Goal: Complete application form

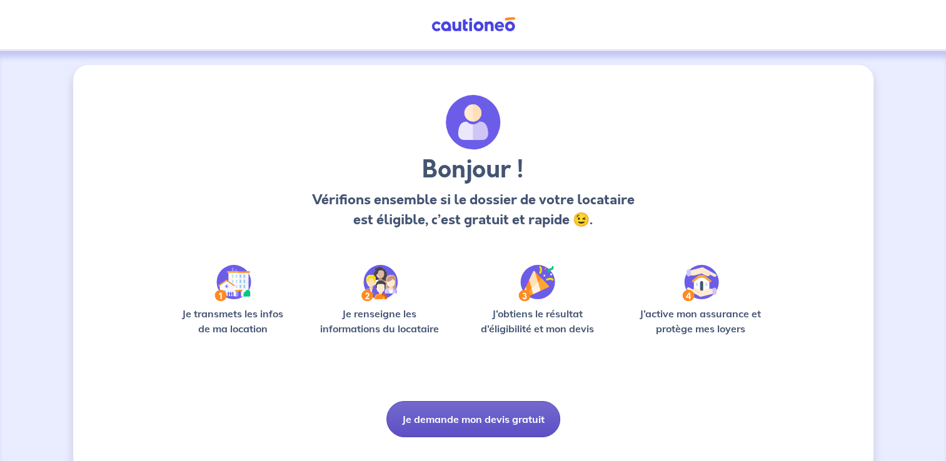
click at [514, 419] on button "Je demande mon devis gratuit" at bounding box center [473, 419] width 174 height 36
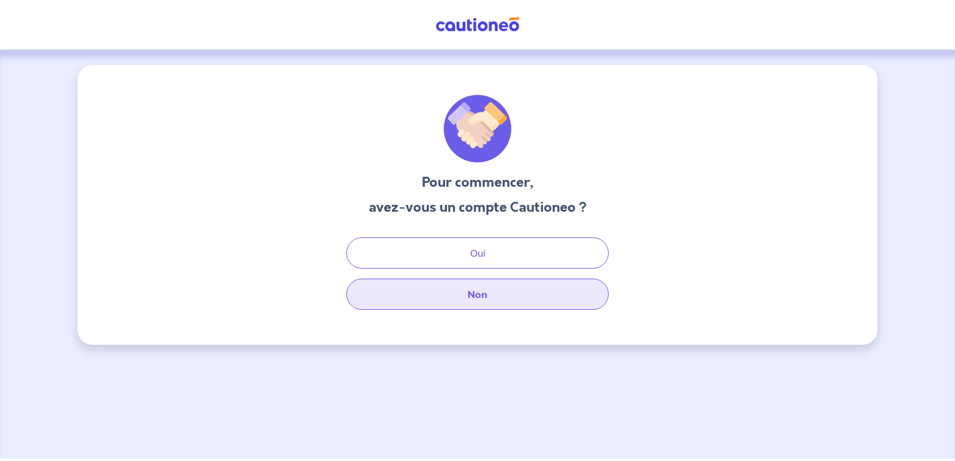
click at [483, 296] on button "Non" at bounding box center [477, 294] width 263 height 31
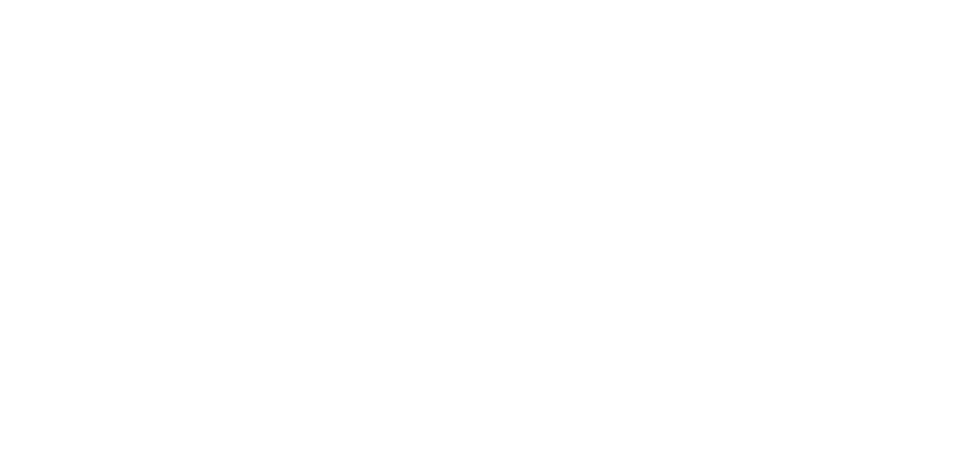
select select "FR"
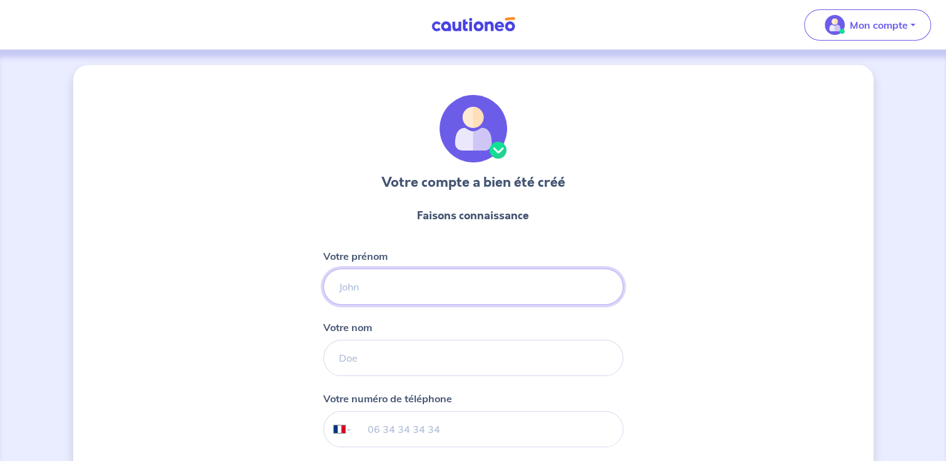
click at [416, 294] on input "Votre prénom" at bounding box center [473, 287] width 300 height 36
type input "[PERSON_NAME]"
click at [224, 308] on div "Votre compte a bien été créé Faisons connaissance Votre prénom [PERSON_NAME] Vo…" at bounding box center [473, 319] width 800 height 509
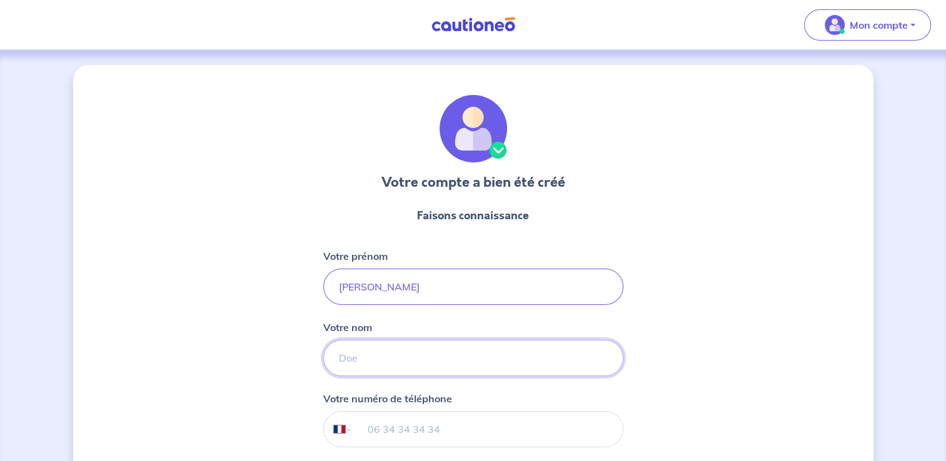
click at [341, 365] on input "Votre nom" at bounding box center [473, 358] width 300 height 36
type input "ruffin"
click at [383, 440] on input "tel" at bounding box center [487, 429] width 270 height 35
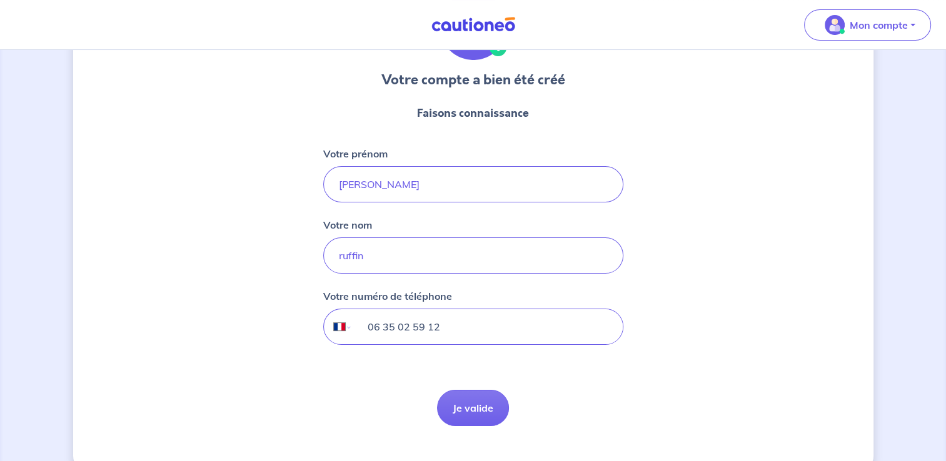
scroll to position [126, 0]
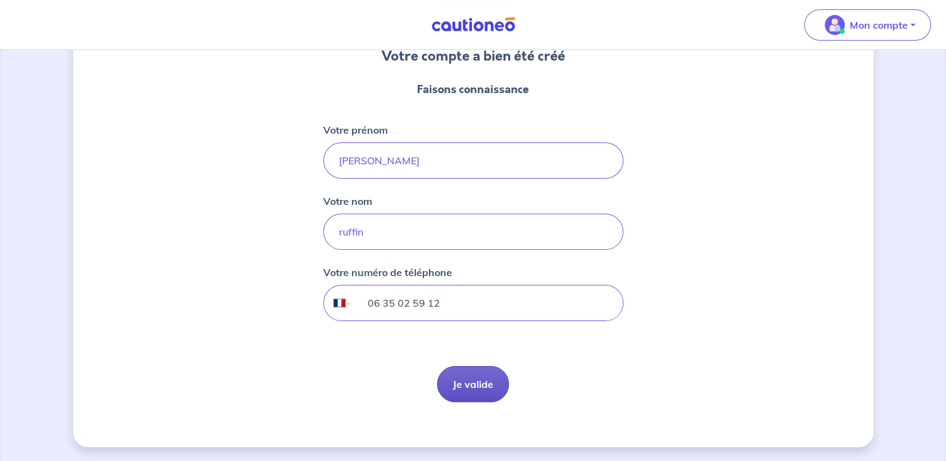
type input "06 35 02 59 12"
click at [486, 381] on button "Je valide" at bounding box center [473, 384] width 72 height 36
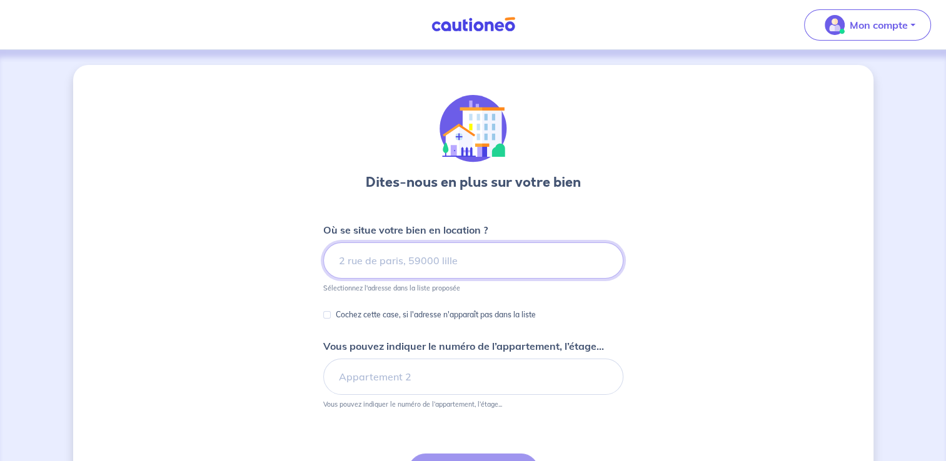
click at [430, 266] on input at bounding box center [473, 261] width 300 height 36
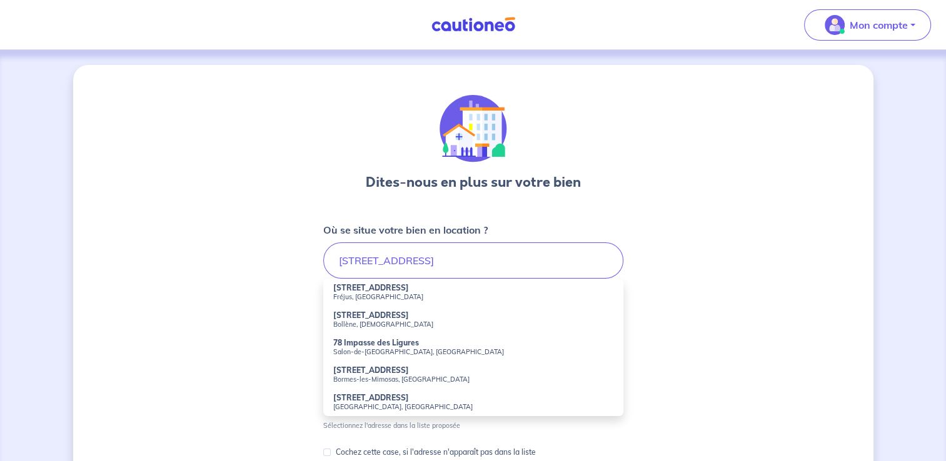
click at [378, 297] on small "Fréjus, [GEOGRAPHIC_DATA]" at bounding box center [473, 297] width 280 height 9
type input "[STREET_ADDRESS]"
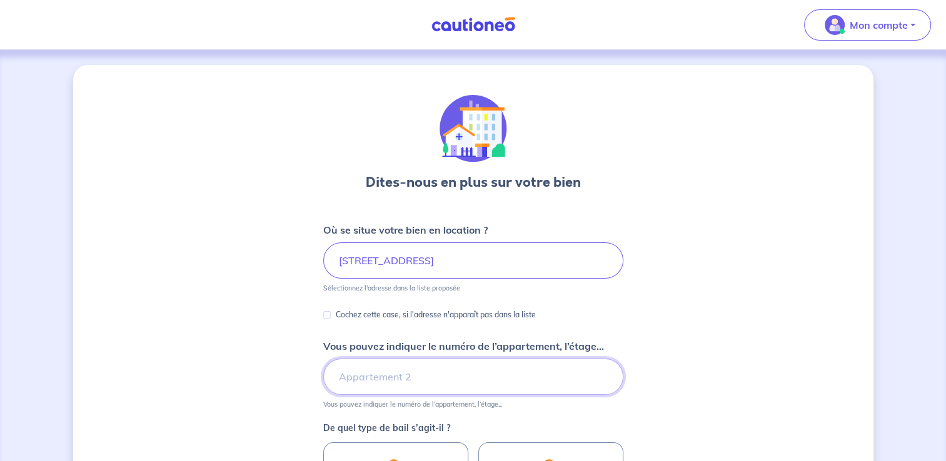
click at [370, 378] on input "Vous pouvez indiquer le numéro de l’appartement, l’étage..." at bounding box center [473, 377] width 300 height 36
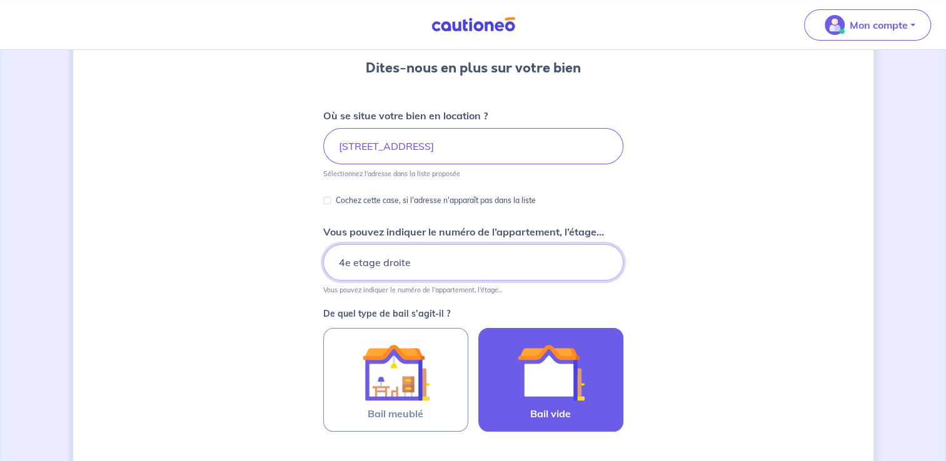
scroll to position [125, 0]
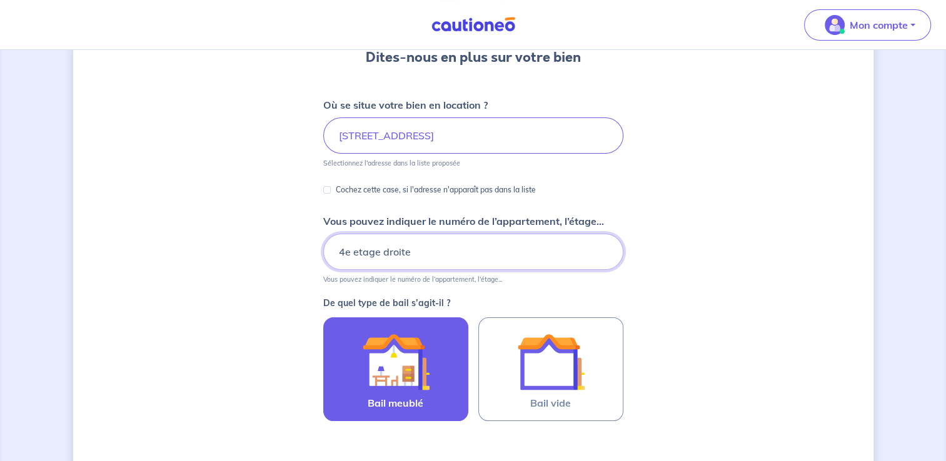
type input "4e etage droite"
click at [401, 385] on img at bounding box center [396, 362] width 68 height 68
click at [0, 0] on input "Bail meublé" at bounding box center [0, 0] width 0 height 0
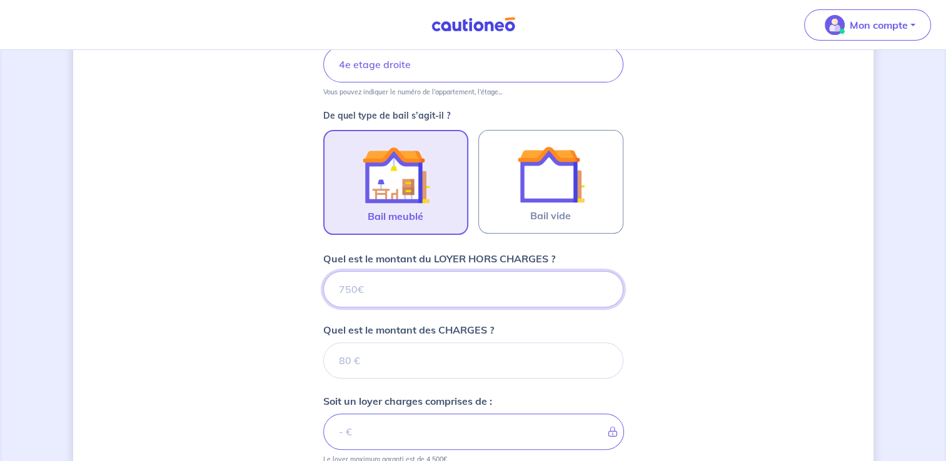
scroll to position [370, 0]
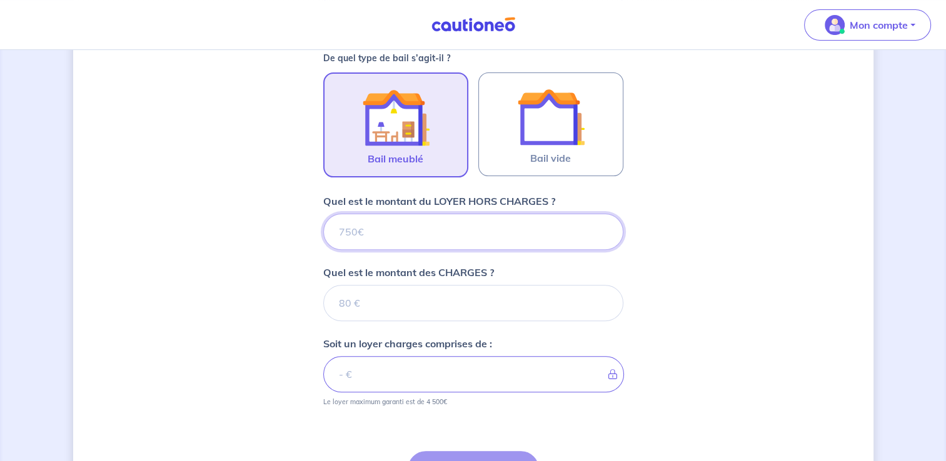
click at [486, 234] on input "Quel est le montant du LOYER HORS CHARGES ?" at bounding box center [473, 232] width 300 height 36
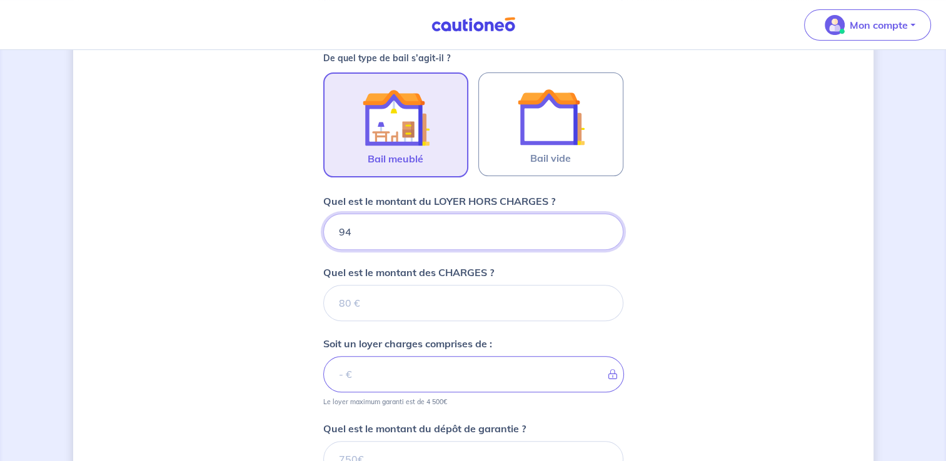
type input "940"
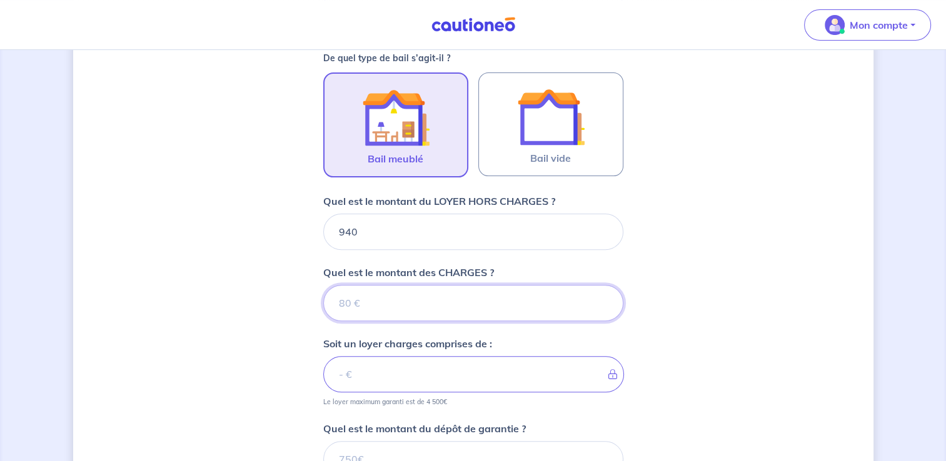
click at [380, 314] on input "Quel est le montant des CHARGES ?" at bounding box center [473, 303] width 300 height 36
type input "110"
type input "951"
type input "1100"
type input "2040"
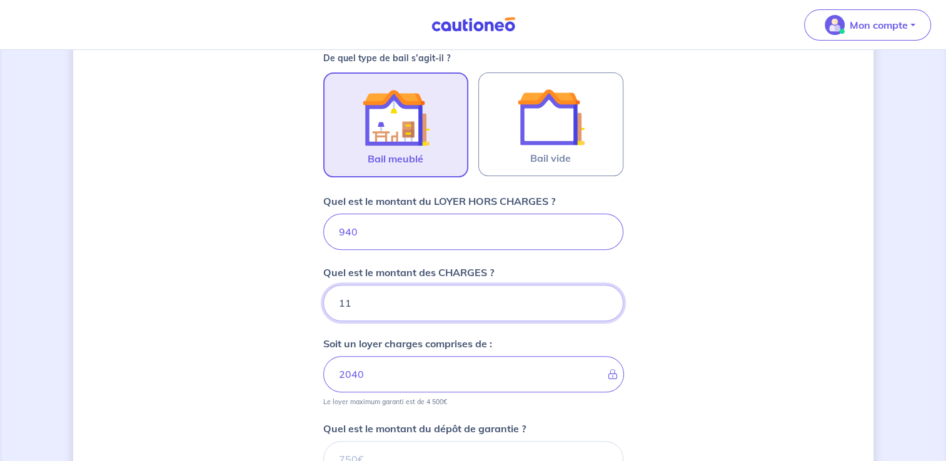
type input "1"
type input "941"
type input "160"
type input "1100"
type input "160"
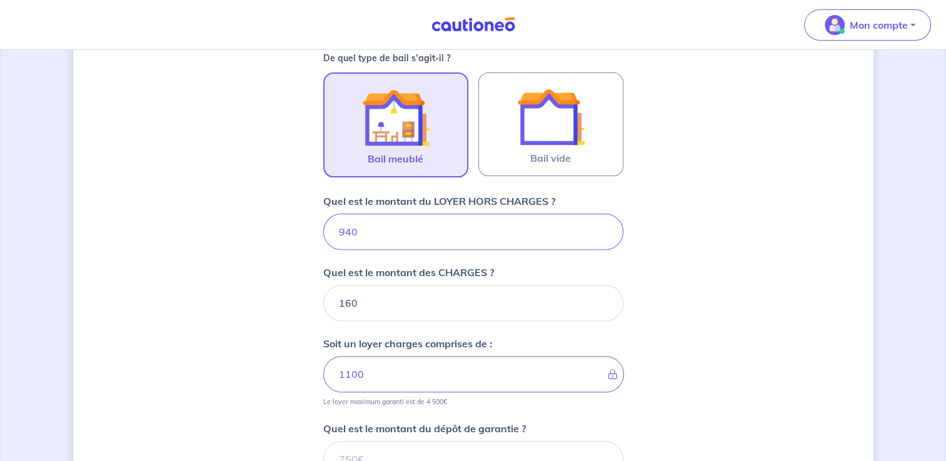
click at [748, 303] on div "Dites-nous en plus sur votre bien Où se situe votre bien en location ? [STREET_…" at bounding box center [473, 179] width 800 height 969
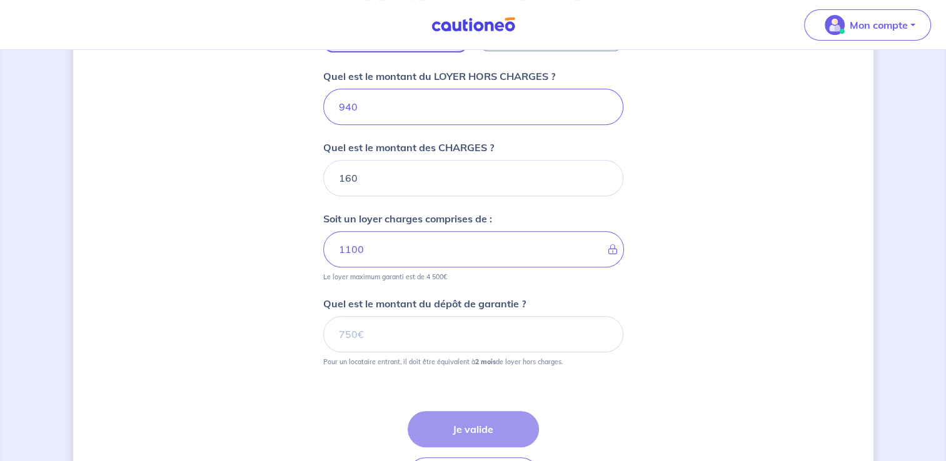
scroll to position [558, 0]
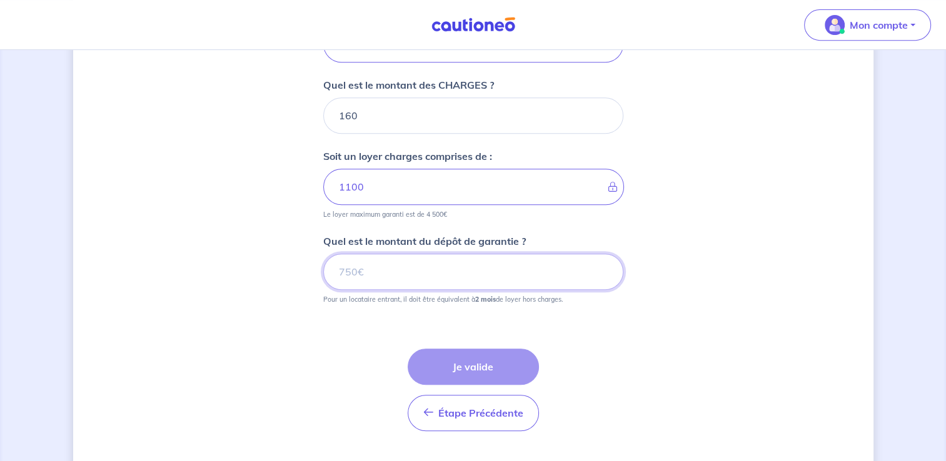
click at [438, 268] on input "Quel est le montant du dépôt de garantie ?" at bounding box center [473, 272] width 300 height 36
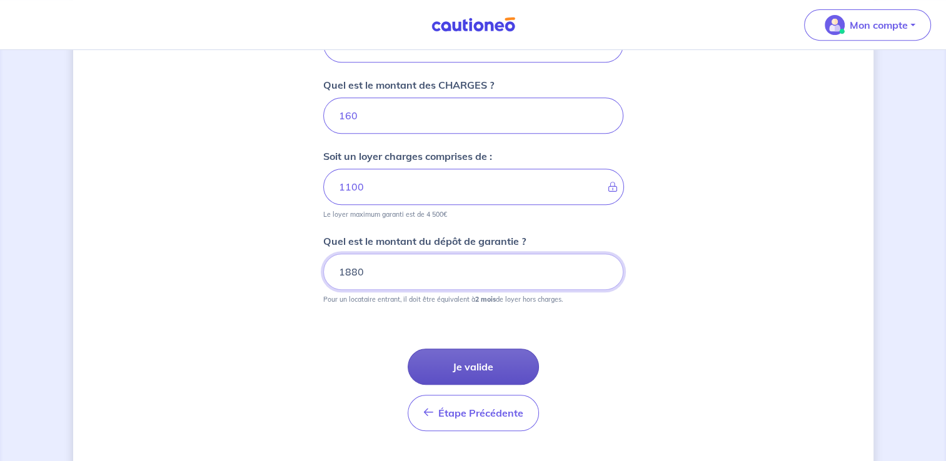
type input "1880"
click at [506, 365] on button "Je valide" at bounding box center [473, 367] width 131 height 36
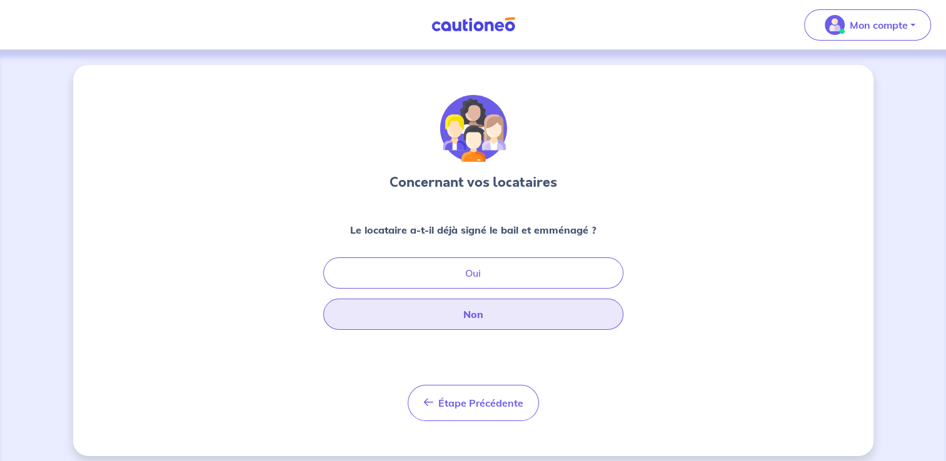
click at [486, 316] on button "Non" at bounding box center [473, 314] width 300 height 31
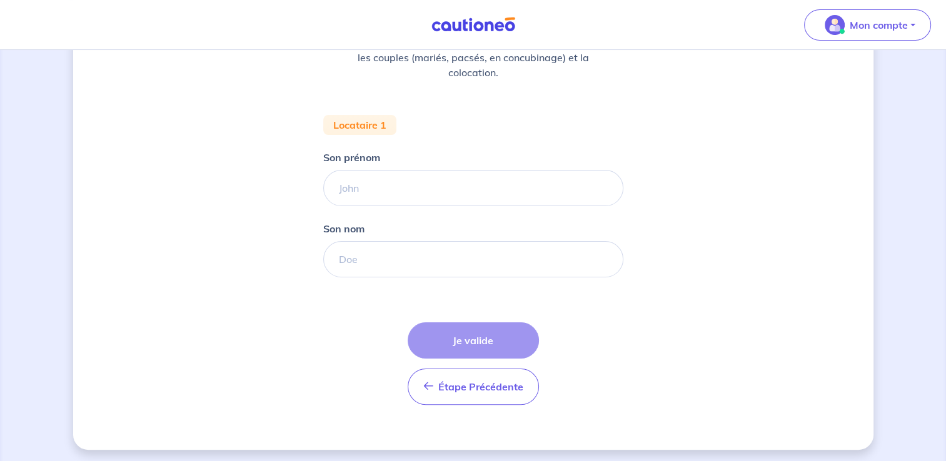
scroll to position [190, 0]
